Goal: Book appointment/travel/reservation

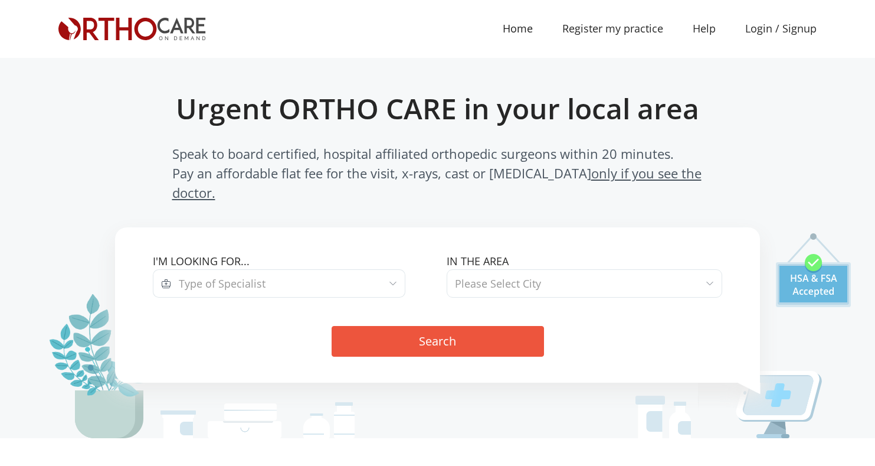
click at [316, 269] on span "Type of Specialist" at bounding box center [288, 283] width 234 height 28
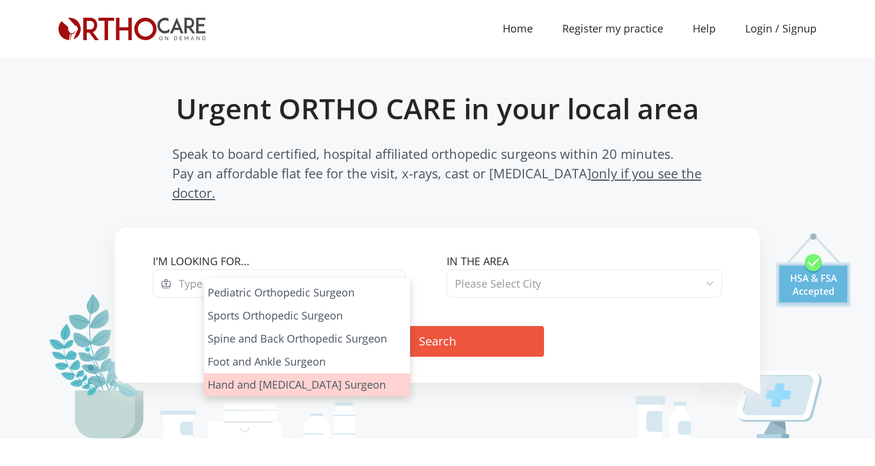
scroll to position [66, 0]
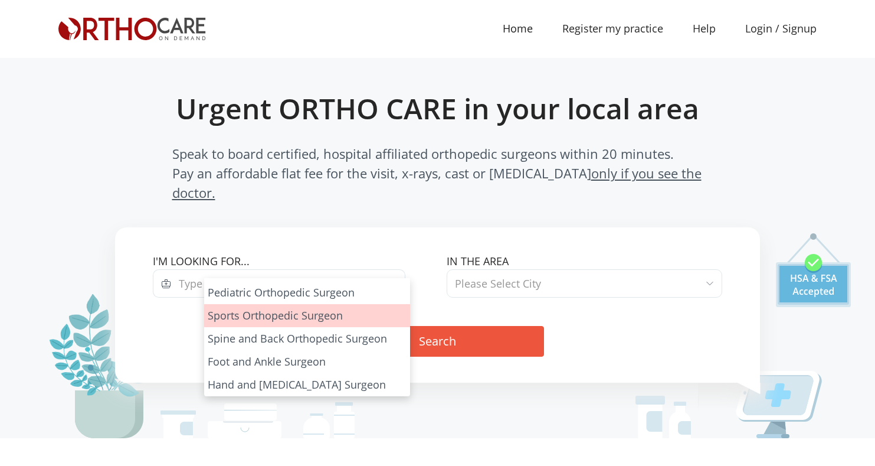
select select "4"
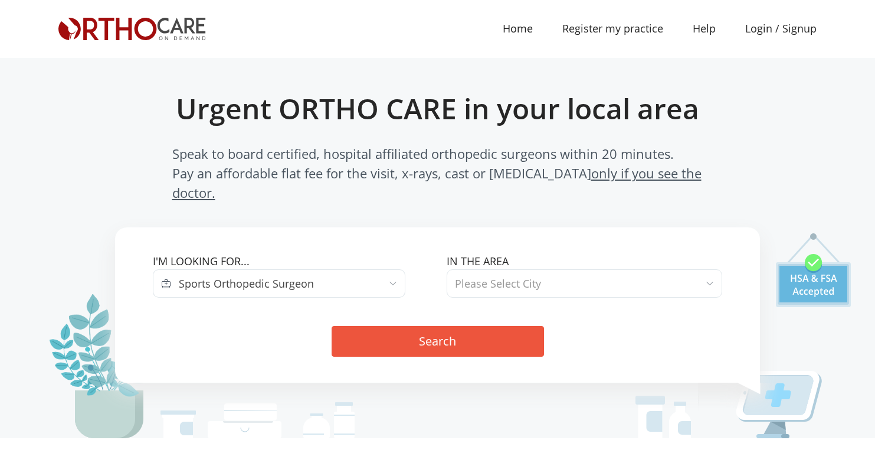
click at [499, 276] on span "Please Select City" at bounding box center [498, 283] width 86 height 14
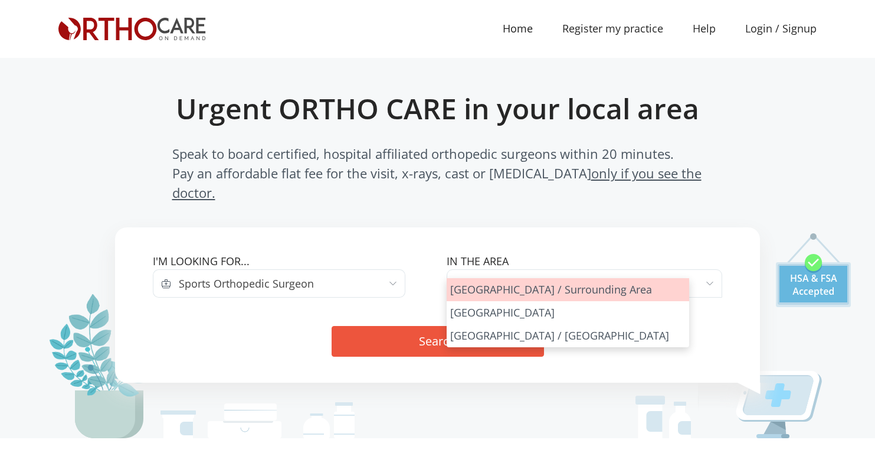
select select "[GEOGRAPHIC_DATA]"
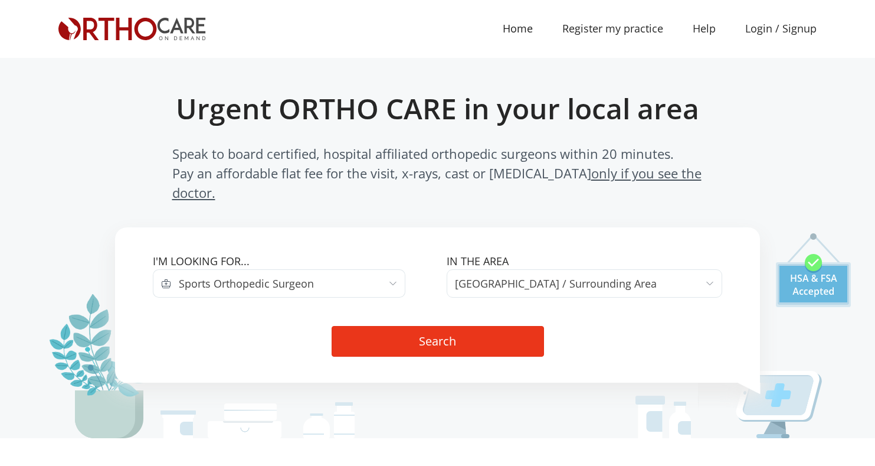
click at [455, 326] on button "Search" at bounding box center [438, 341] width 212 height 31
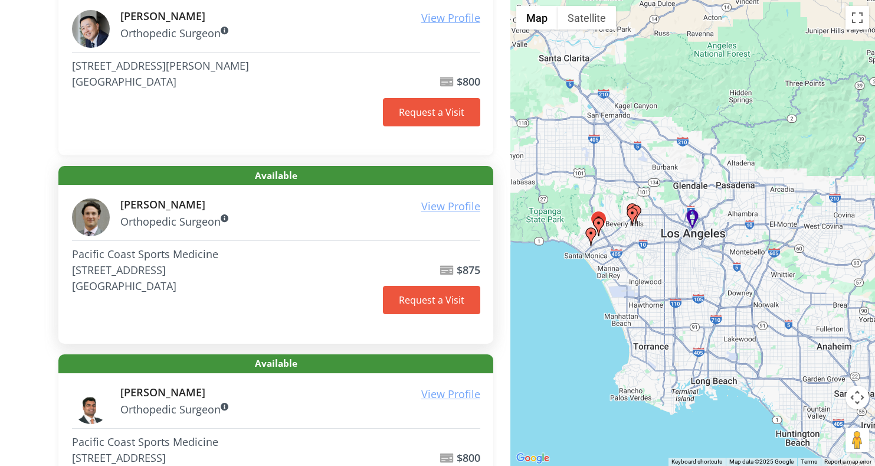
scroll to position [258, 0]
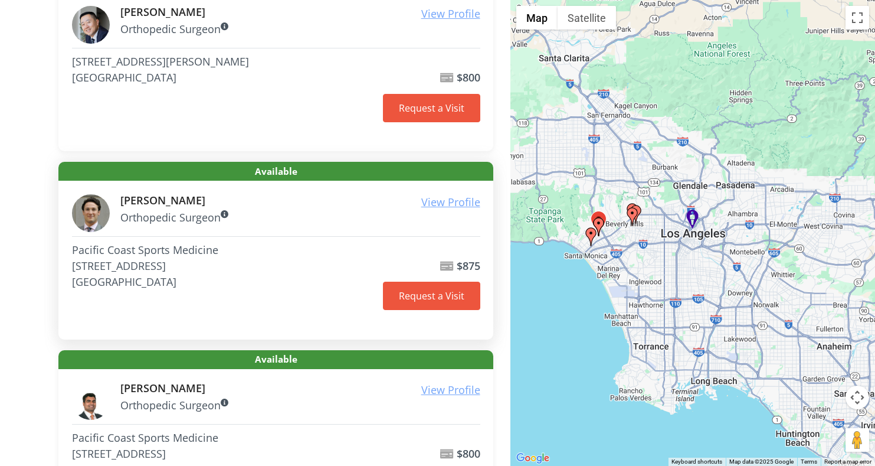
click at [436, 308] on div "Pacific Coast Sports Medicine 11710 Wilshire Blvd Los Angeles, CA 90025 $875" at bounding box center [276, 278] width 408 height 85
click at [445, 297] on link "Request a Visit" at bounding box center [431, 295] width 97 height 28
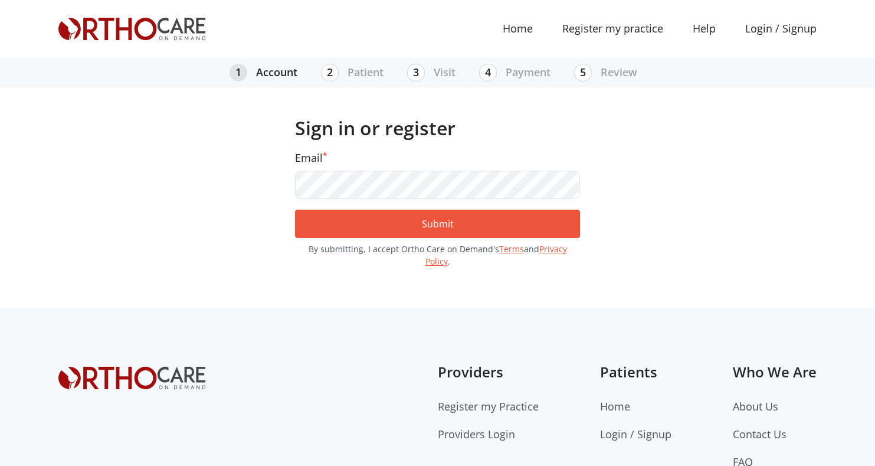
click at [182, 180] on div "1 Account 2 Patient current step: 3 Visit 4 Payment 5 Review" at bounding box center [437, 183] width 758 height 250
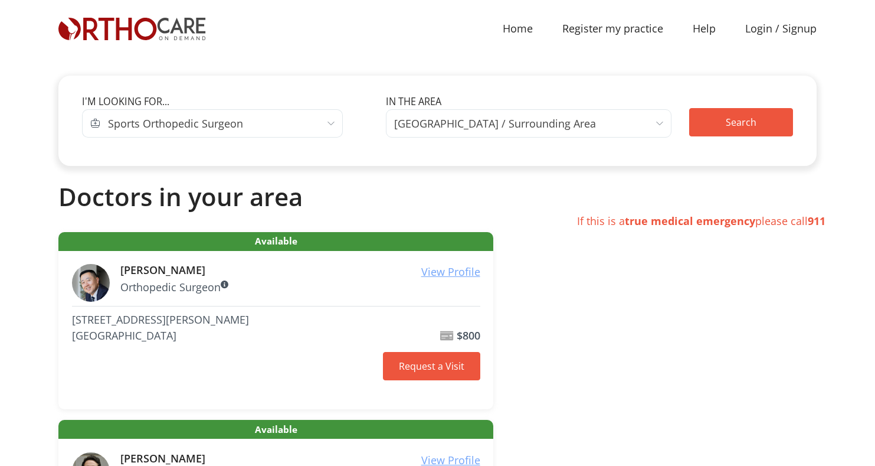
scroll to position [258, 0]
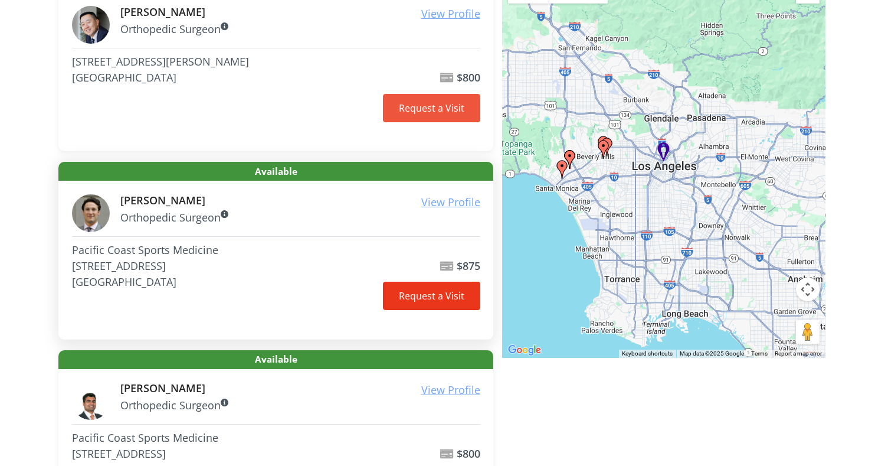
click at [436, 287] on link "Request a Visit" at bounding box center [431, 295] width 97 height 28
